Goal: Task Accomplishment & Management: Manage account settings

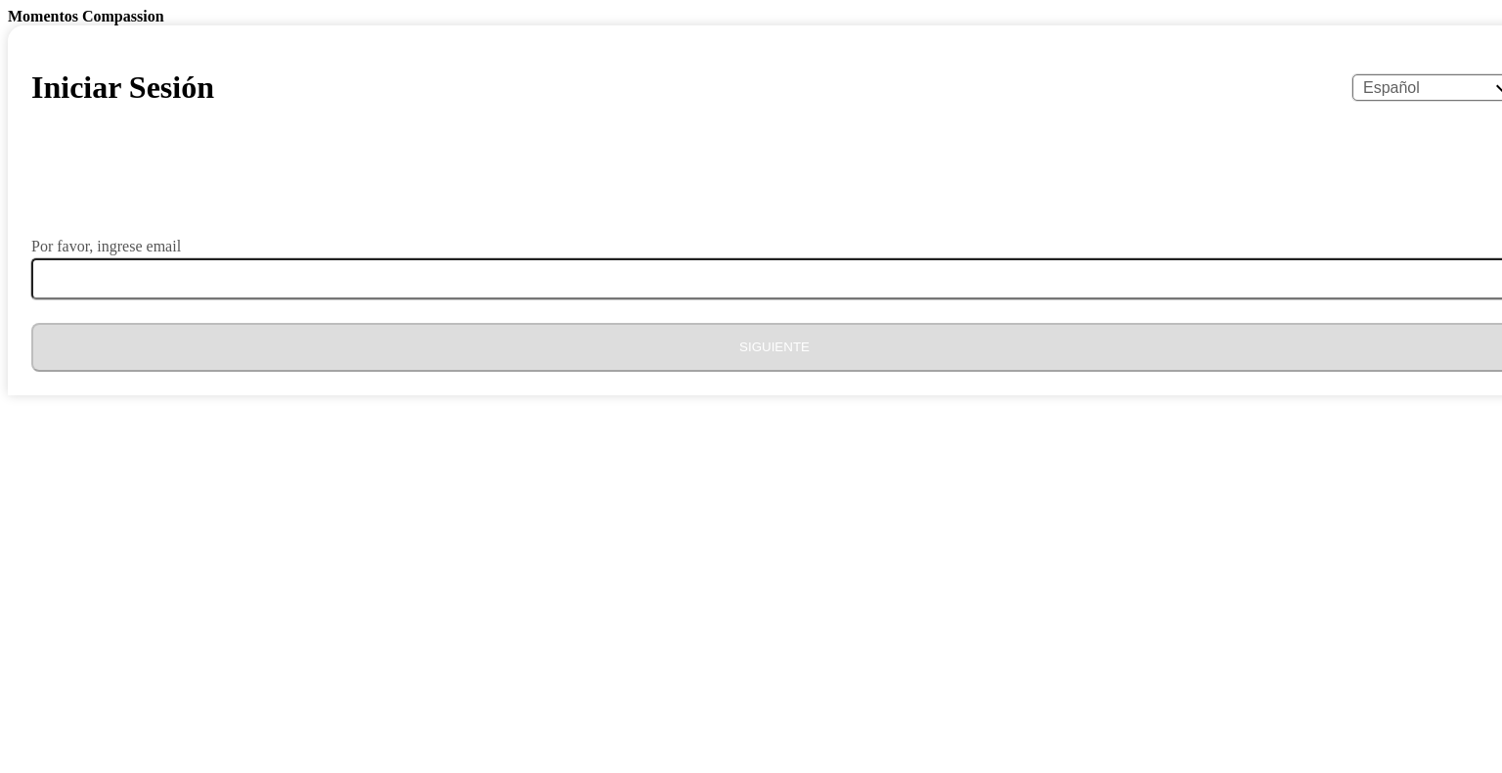
select select "es"
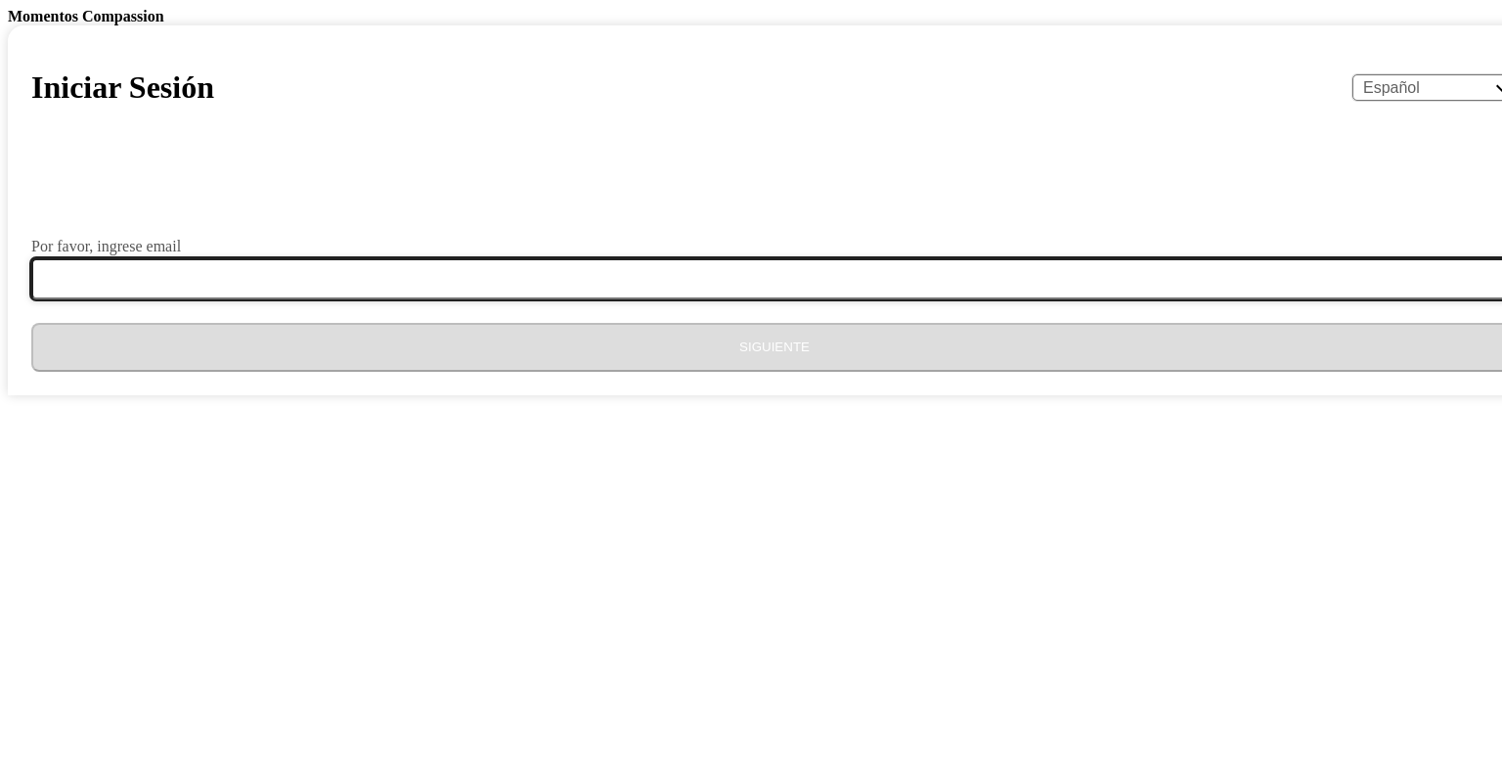
click at [580, 299] on input "Por favor, ingrese email" at bounding box center [786, 278] width 1510 height 41
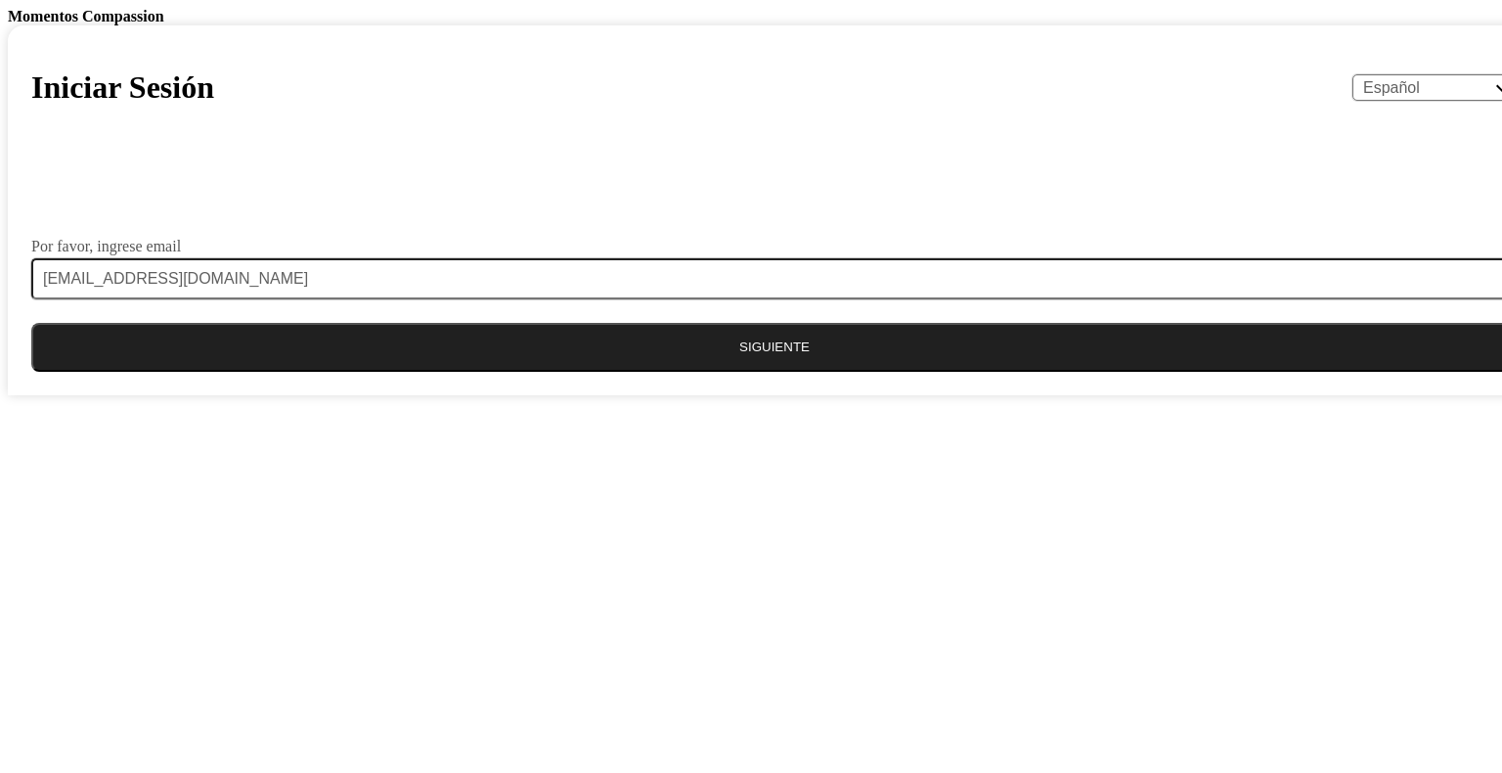
click at [647, 372] on button "Siguiente" at bounding box center [774, 347] width 1486 height 49
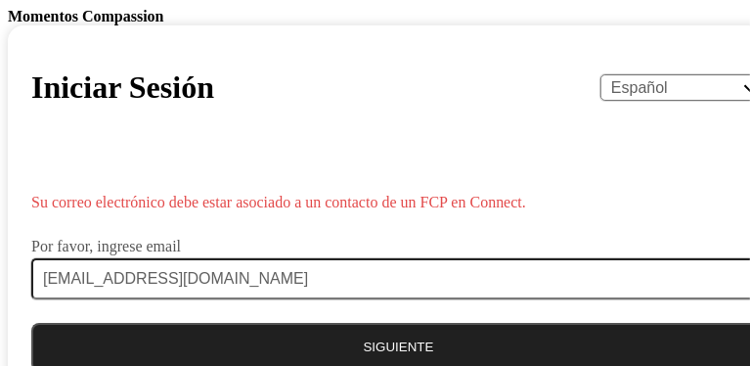
click at [399, 359] on body "Momentos Compassion Iniciar Sesión English Español Français አማርኛ ဗမာ bahasa Ind…" at bounding box center [375, 201] width 734 height 387
click at [465, 246] on div "Por favor, ingrese email" at bounding box center [398, 247] width 734 height 16
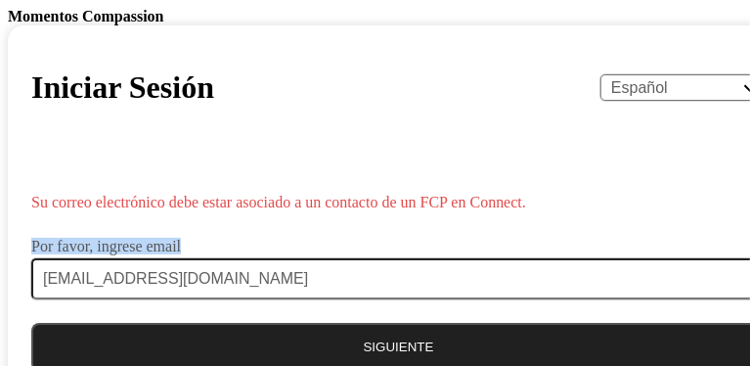
click at [465, 246] on div "Por favor, ingrese email" at bounding box center [398, 247] width 734 height 16
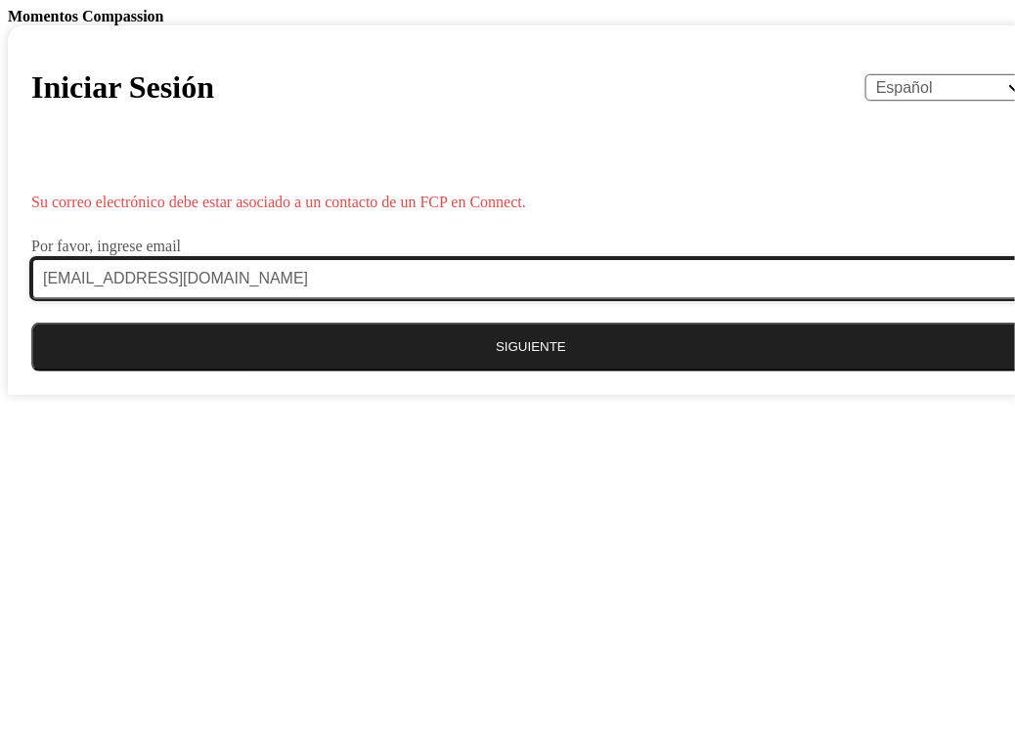
click at [513, 299] on input "[EMAIL_ADDRESS][DOMAIN_NAME]" at bounding box center [542, 278] width 1023 height 41
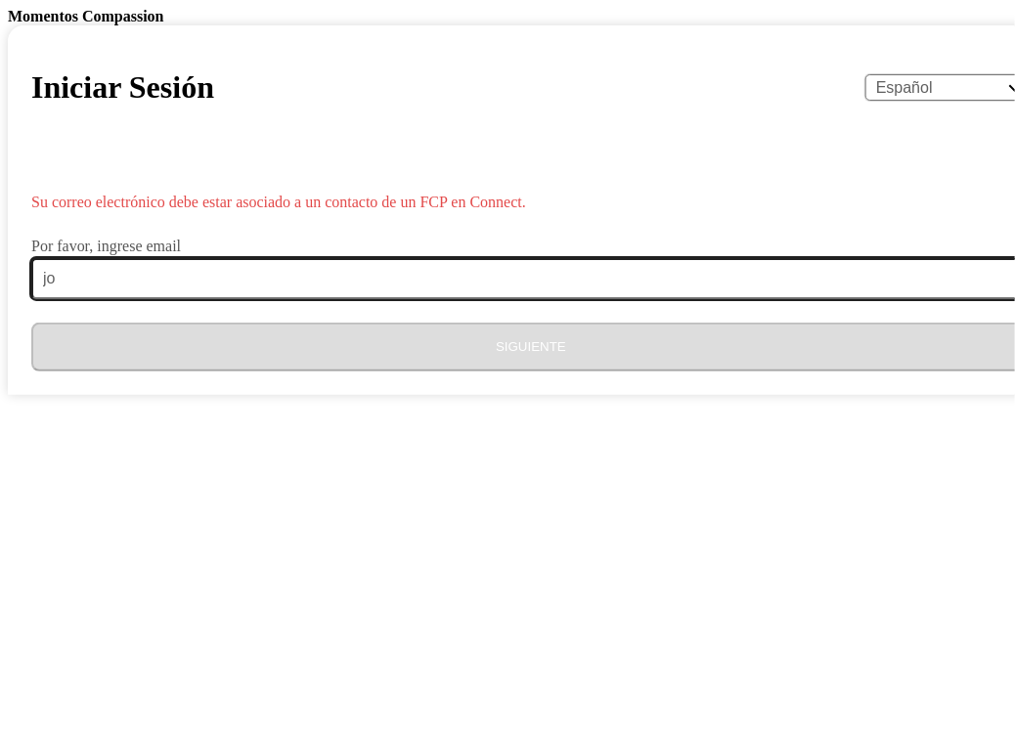
type input "j"
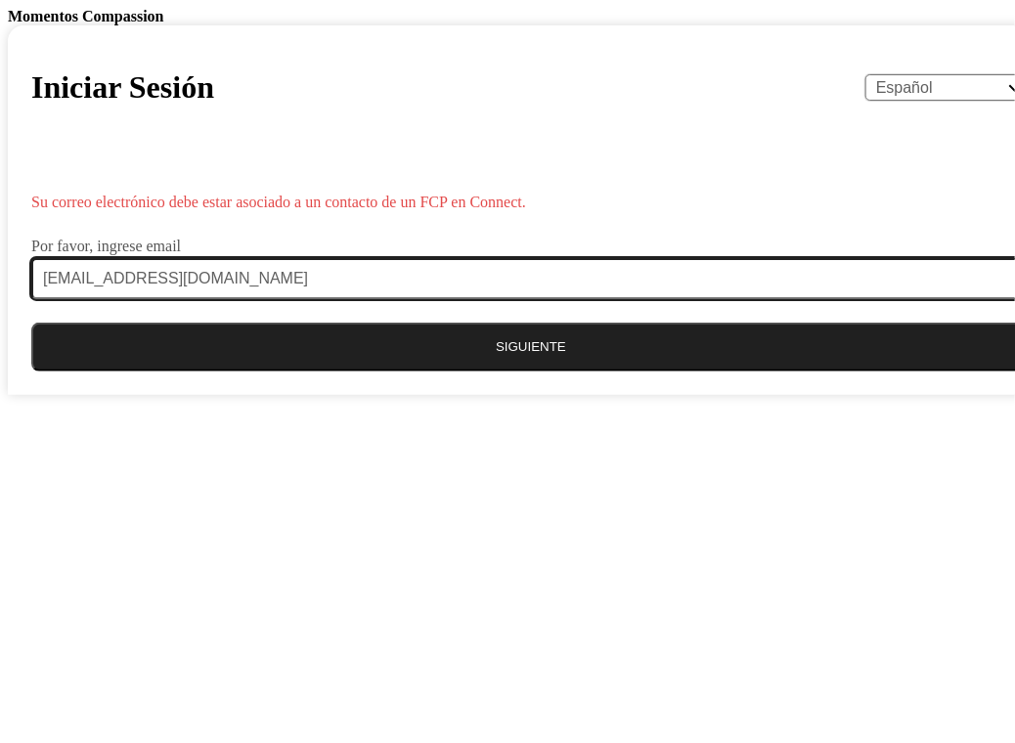
type input "[EMAIL_ADDRESS][DOMAIN_NAME]"
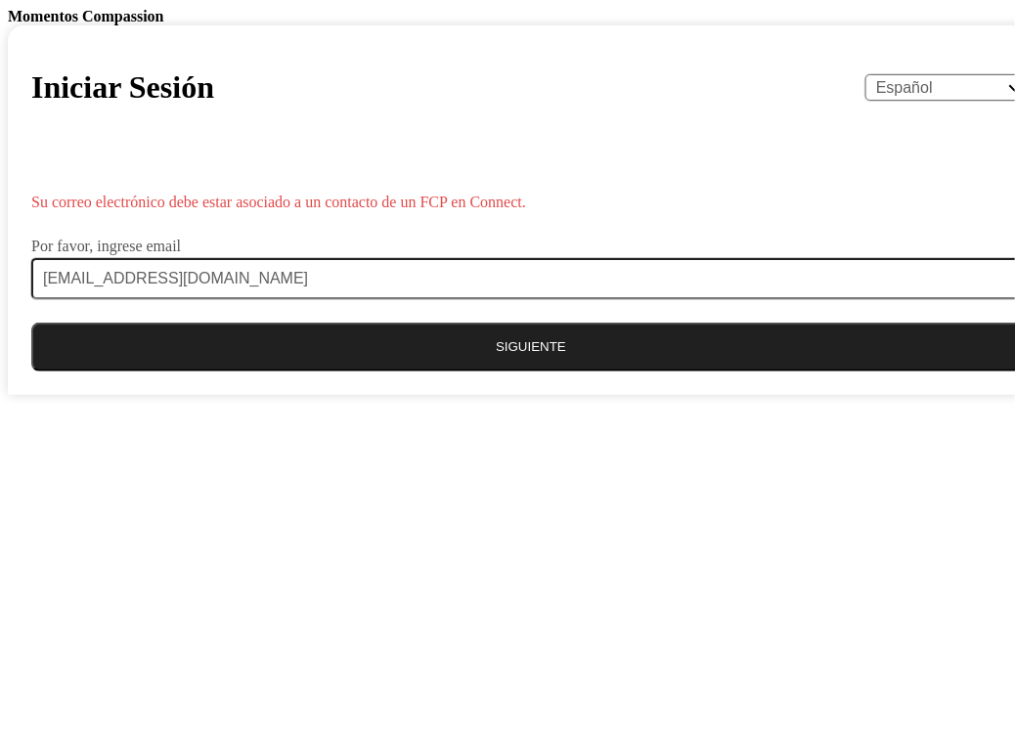
click at [512, 372] on button "Siguiente" at bounding box center [530, 347] width 999 height 49
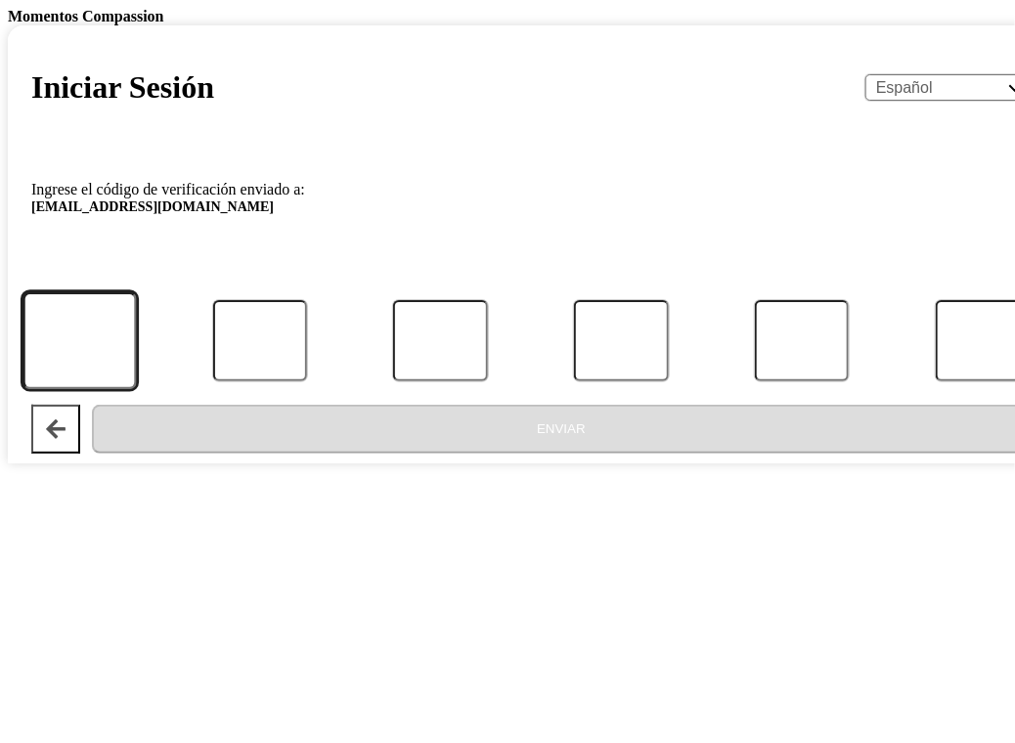
click at [136, 389] on input "Código" at bounding box center [78, 340] width 113 height 97
type input "6"
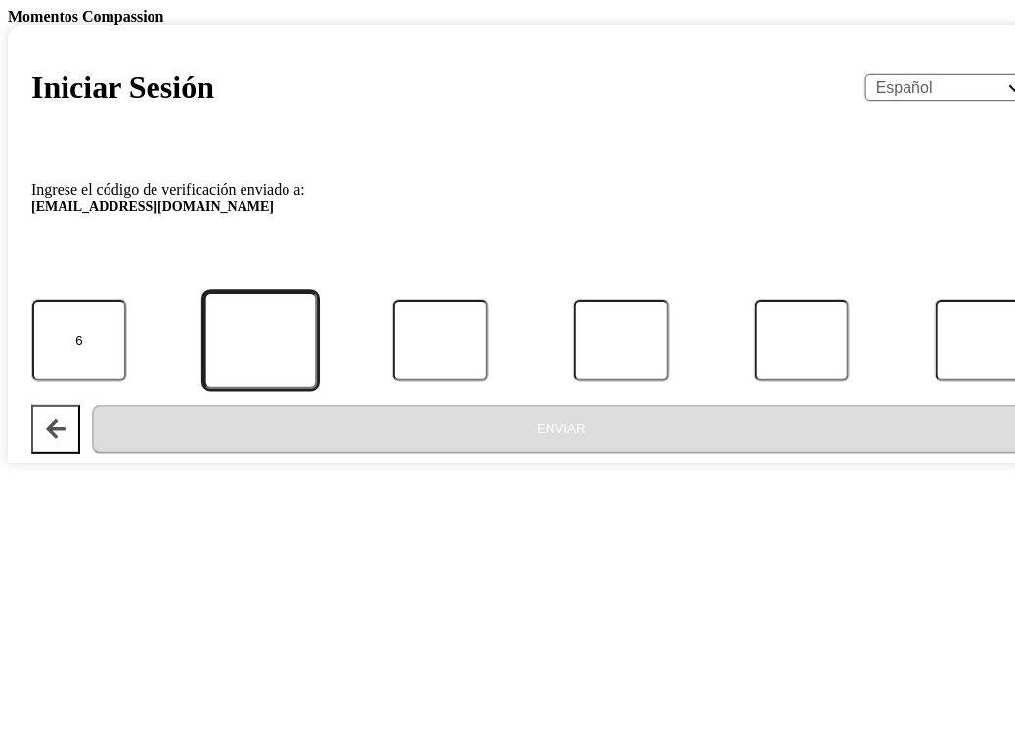
type input "1"
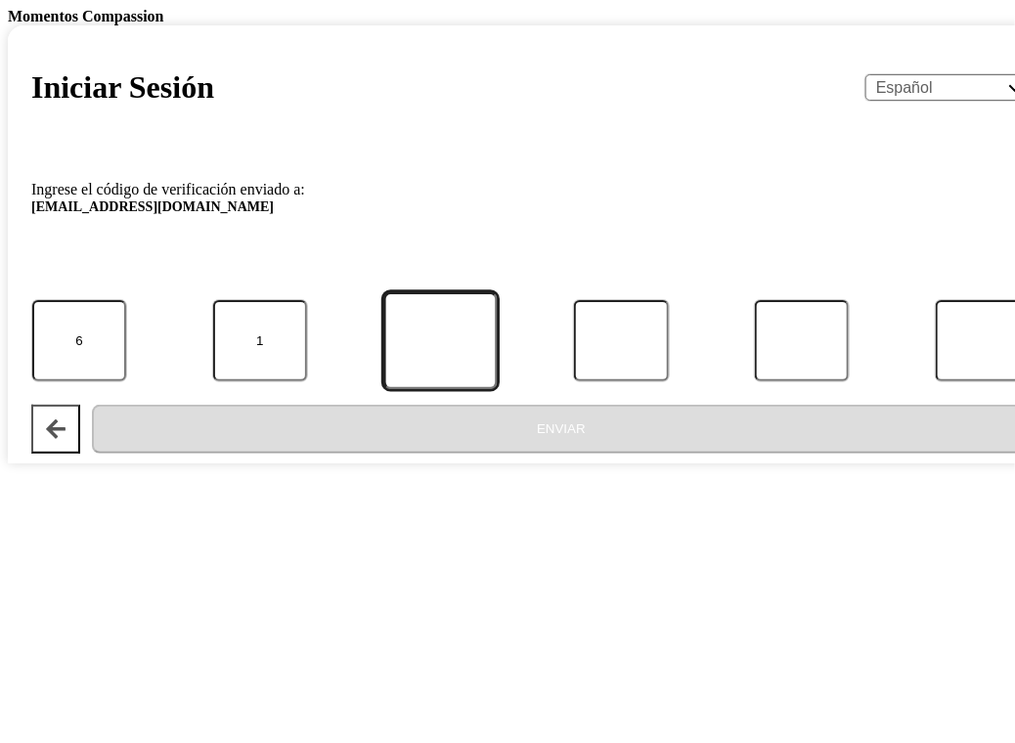
type input "6"
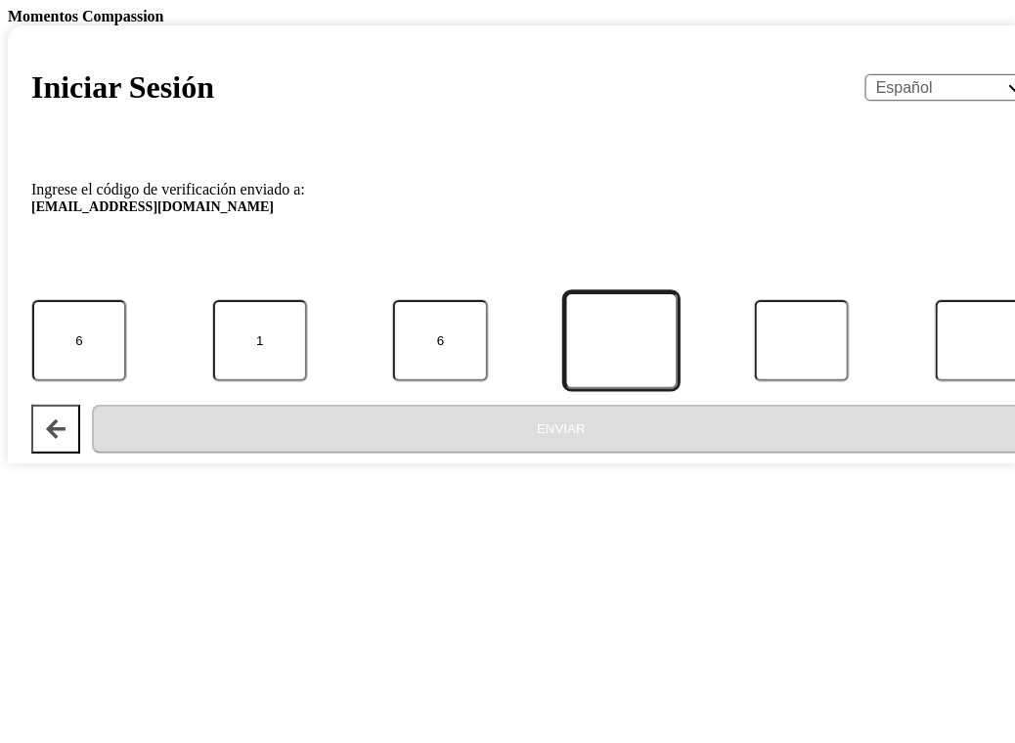
type input "7"
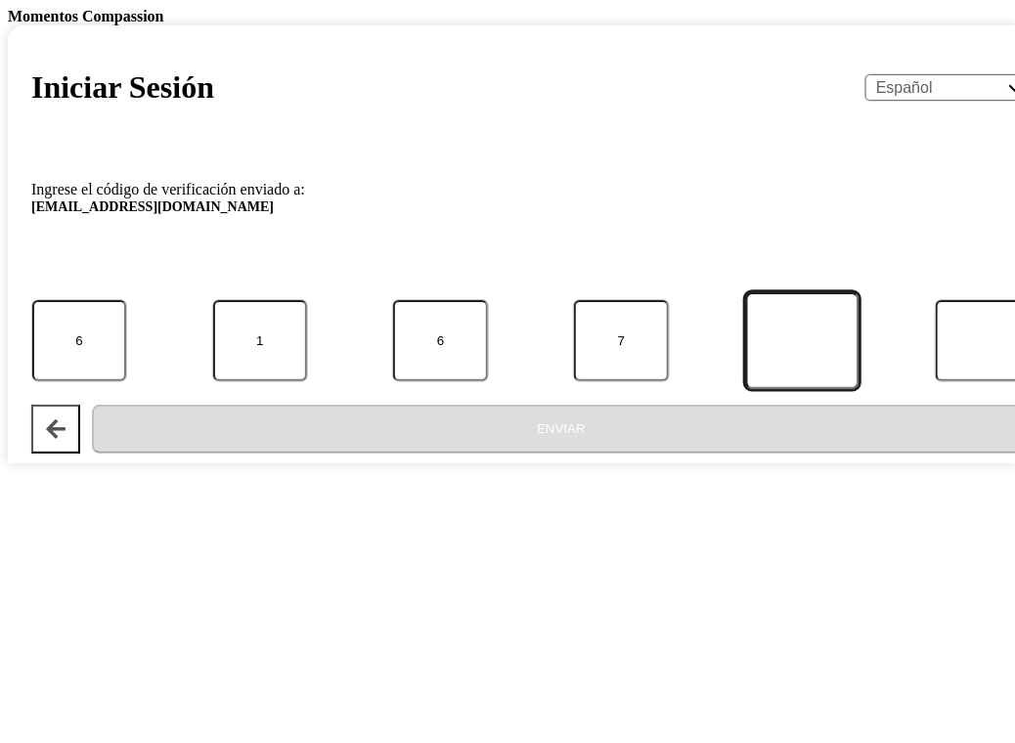
type input "4"
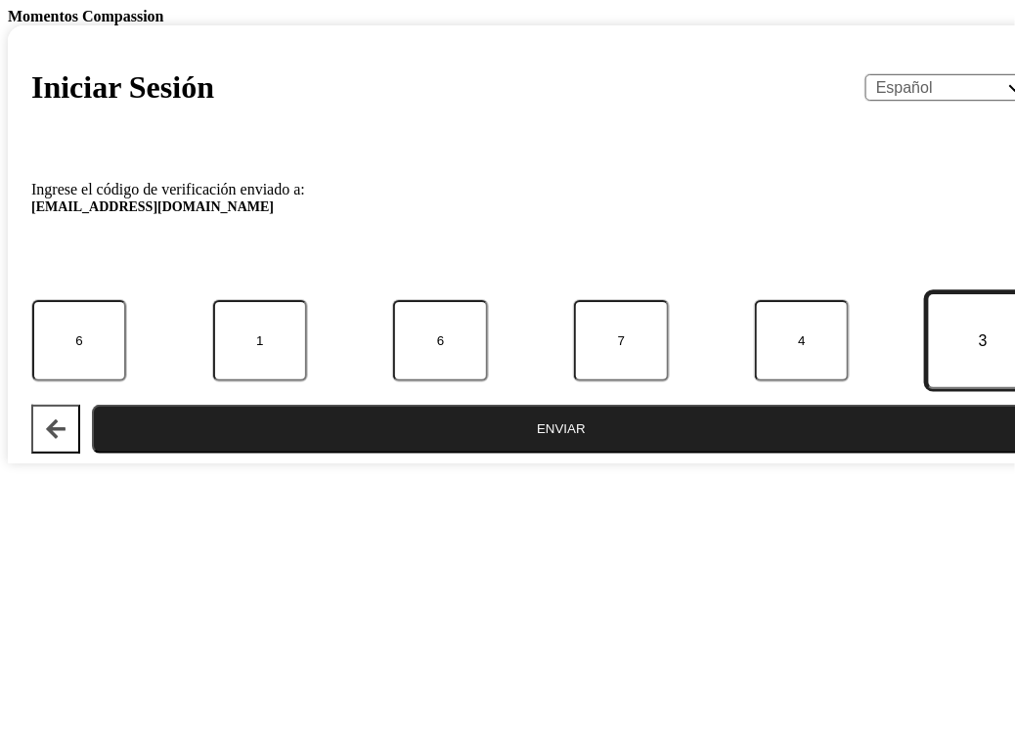
type input "3"
click at [447, 454] on button "Enviar" at bounding box center [561, 429] width 939 height 49
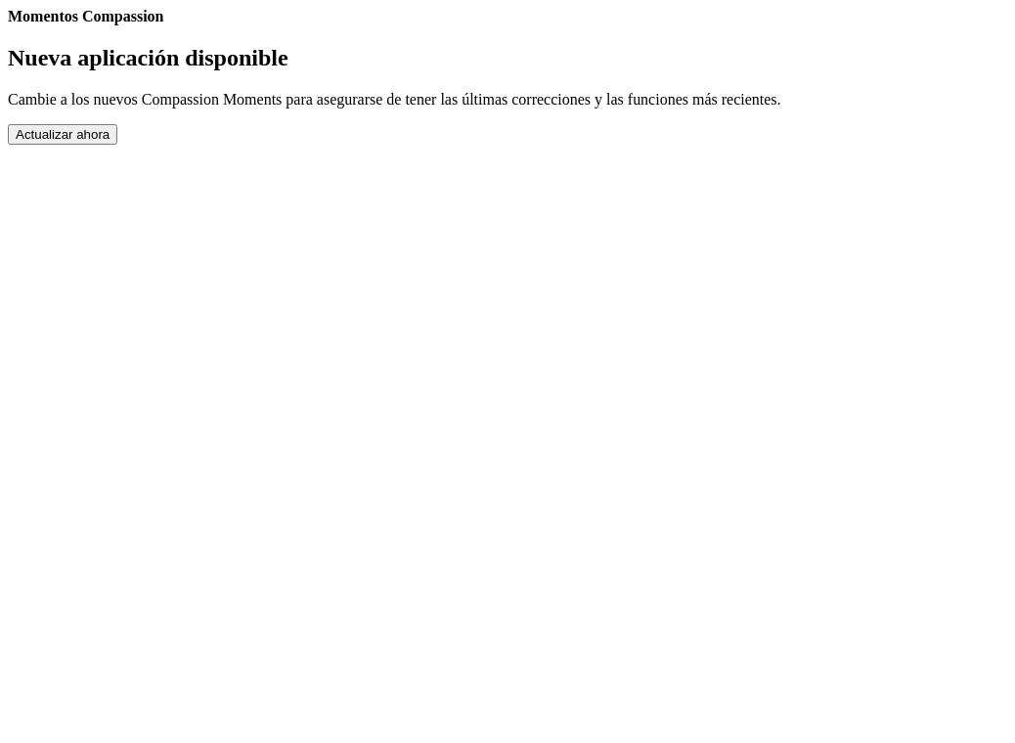
click at [334, 145] on div "Momentos Compassion Nueva aplicación disponible Cambie a los nuevos Compassion …" at bounding box center [507, 76] width 999 height 137
click at [117, 145] on button "Actualizar ahora" at bounding box center [63, 134] width 110 height 21
